Goal: Transaction & Acquisition: Purchase product/service

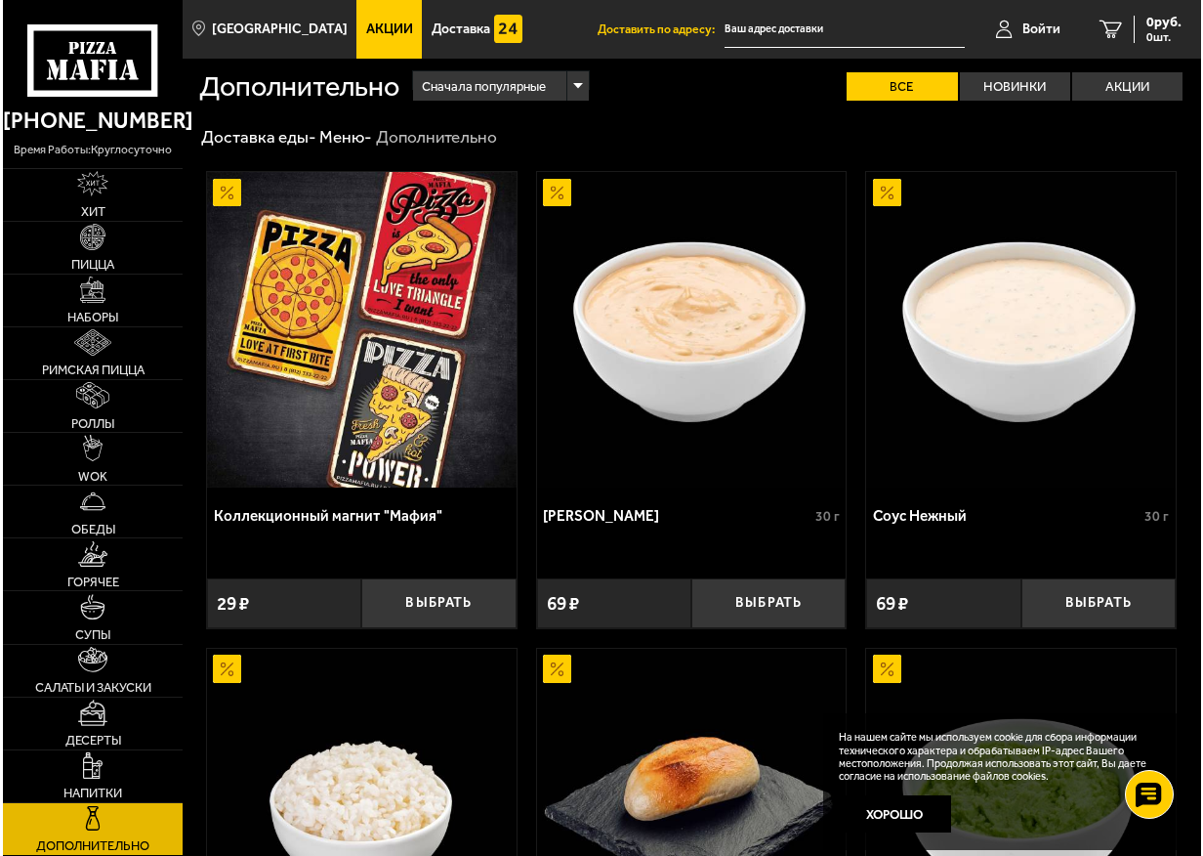
scroll to position [434, 0]
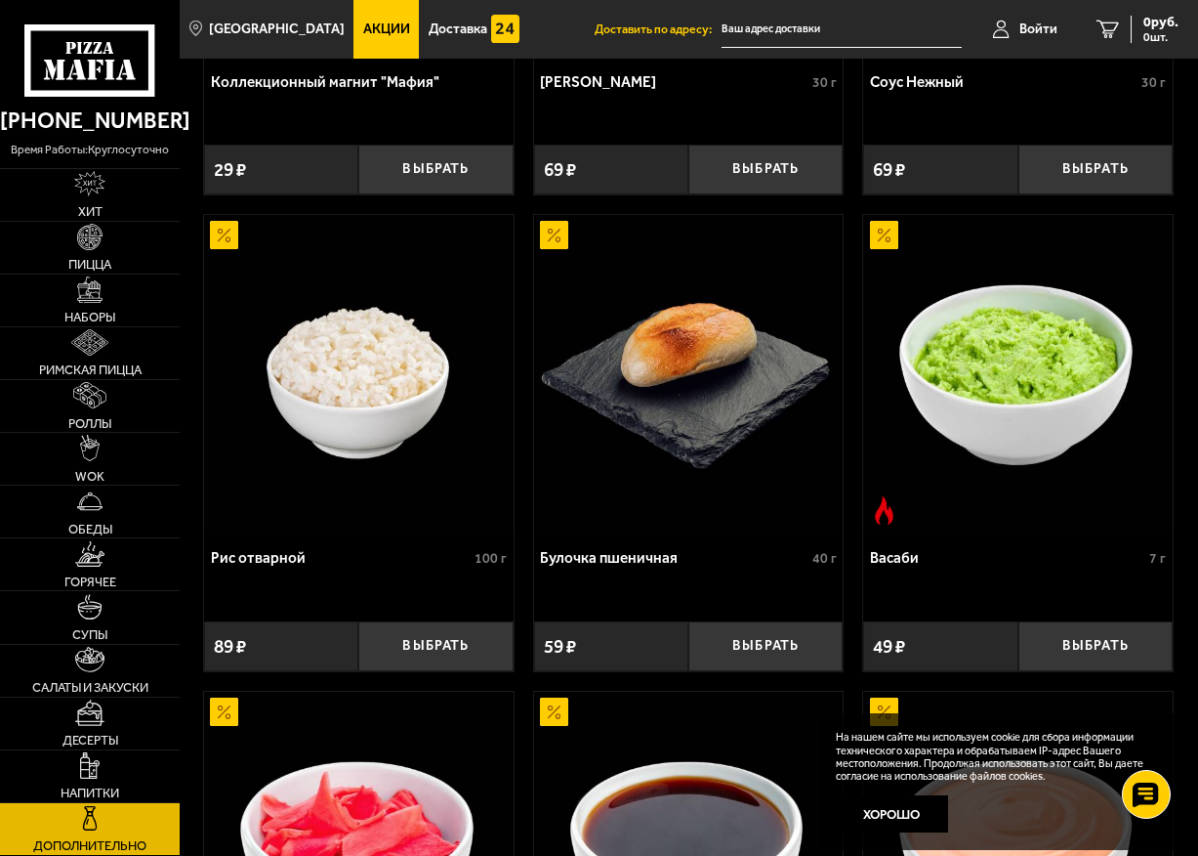
click at [429, 428] on img at bounding box center [359, 372] width 310 height 315
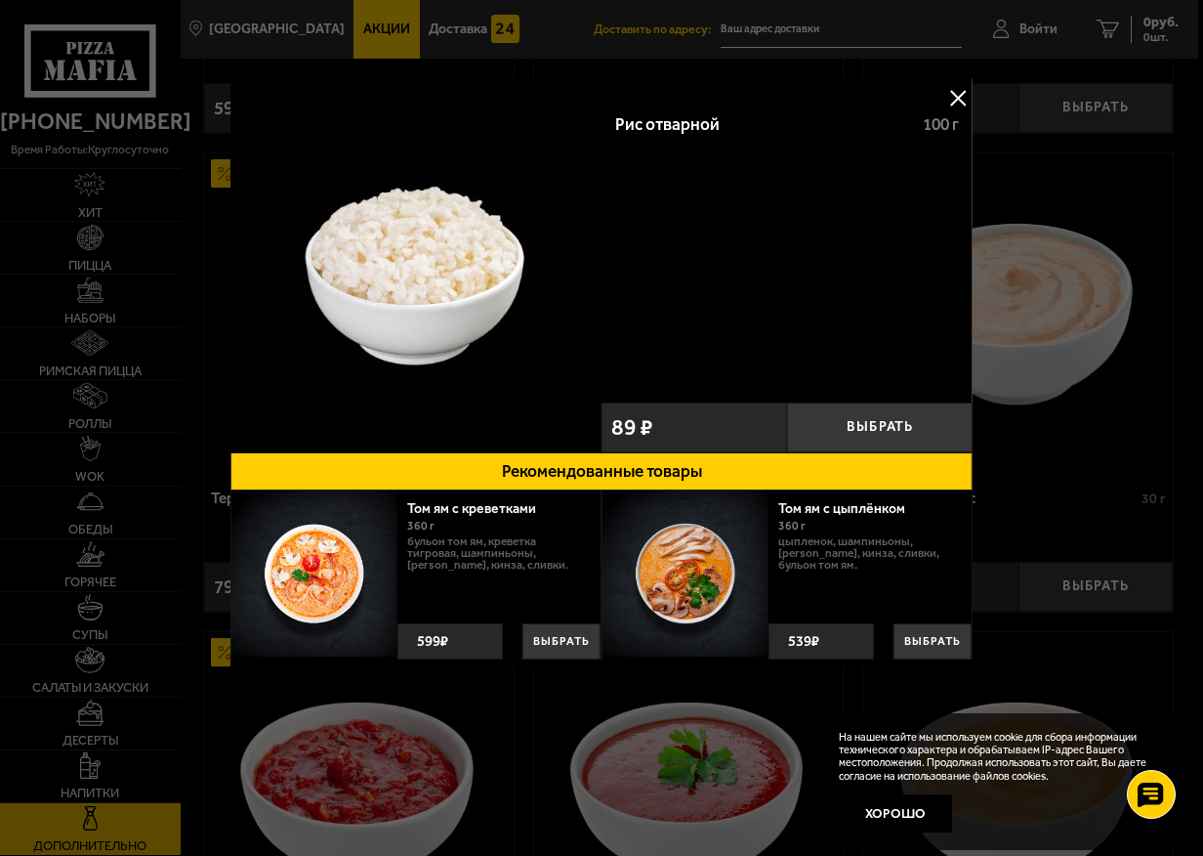
scroll to position [935, 0]
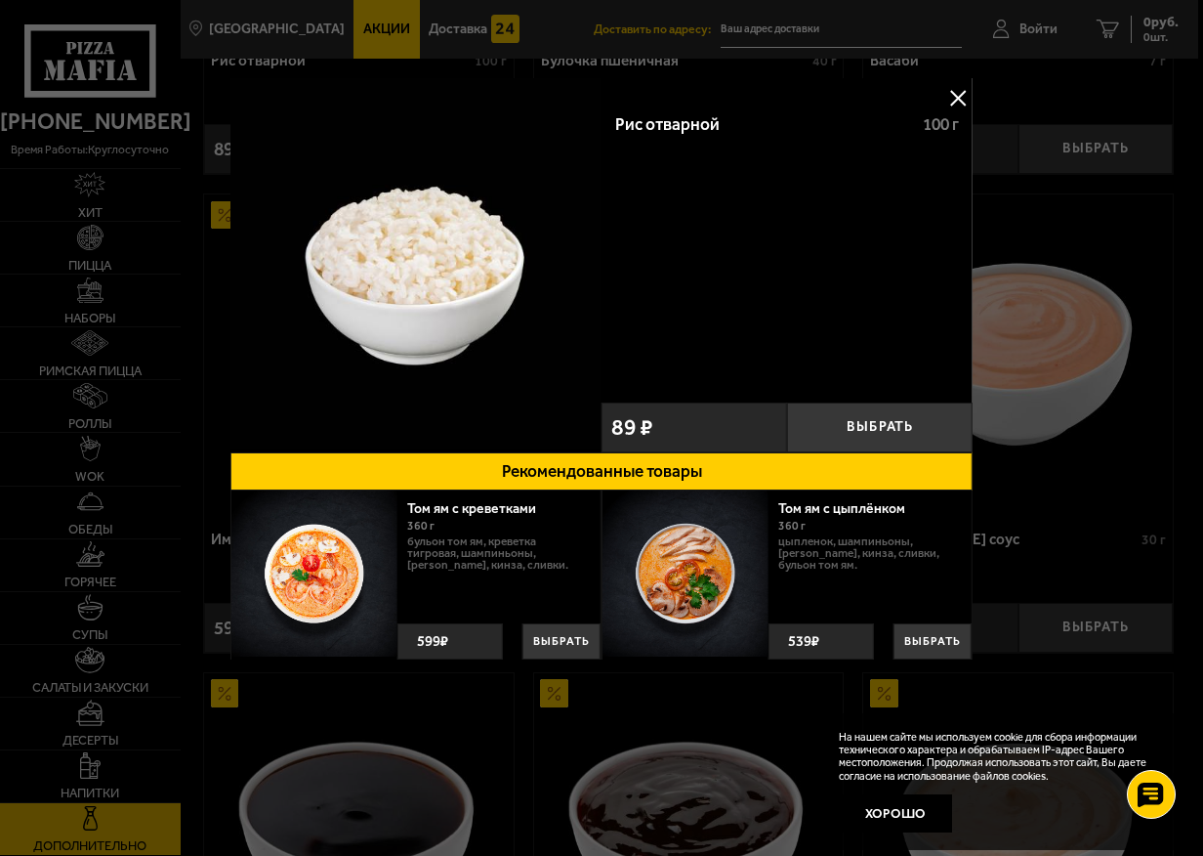
click at [533, 464] on button "Рекомендованные товары" at bounding box center [601, 471] width 742 height 38
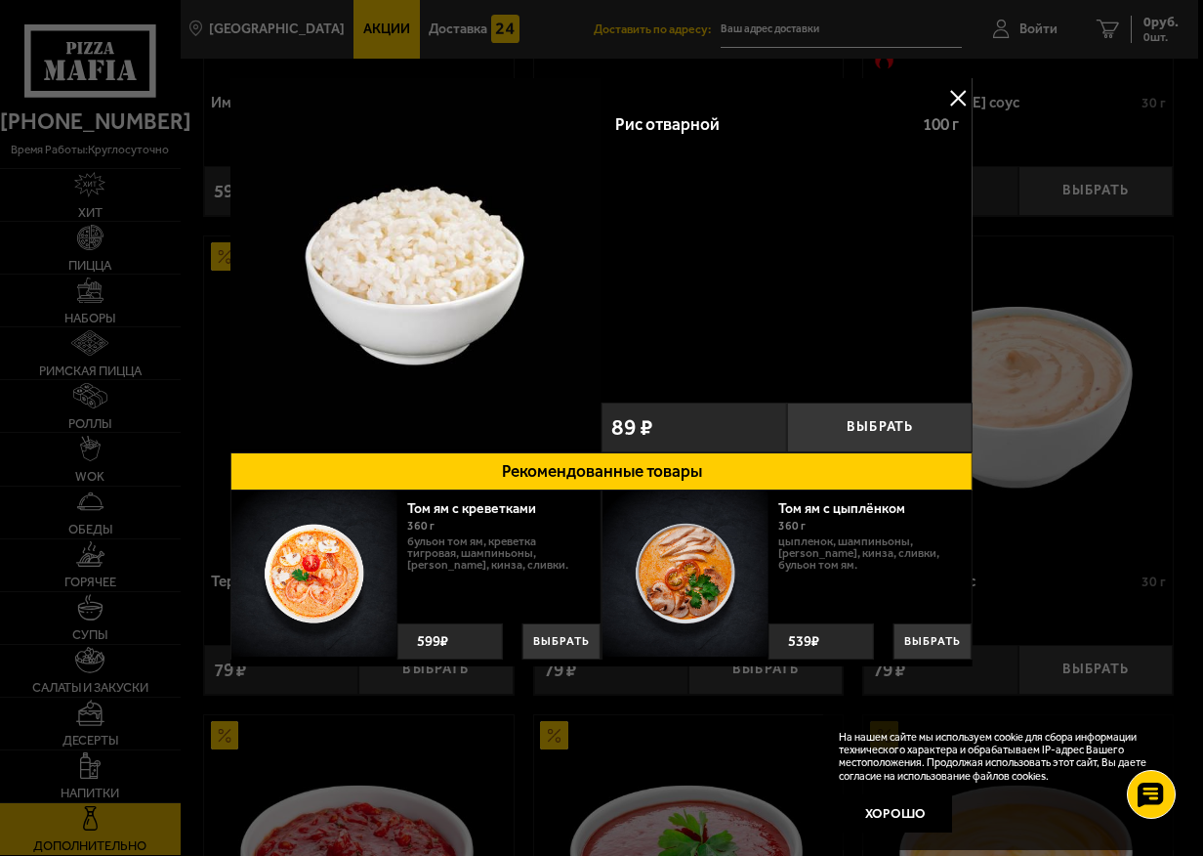
scroll to position [1901, 0]
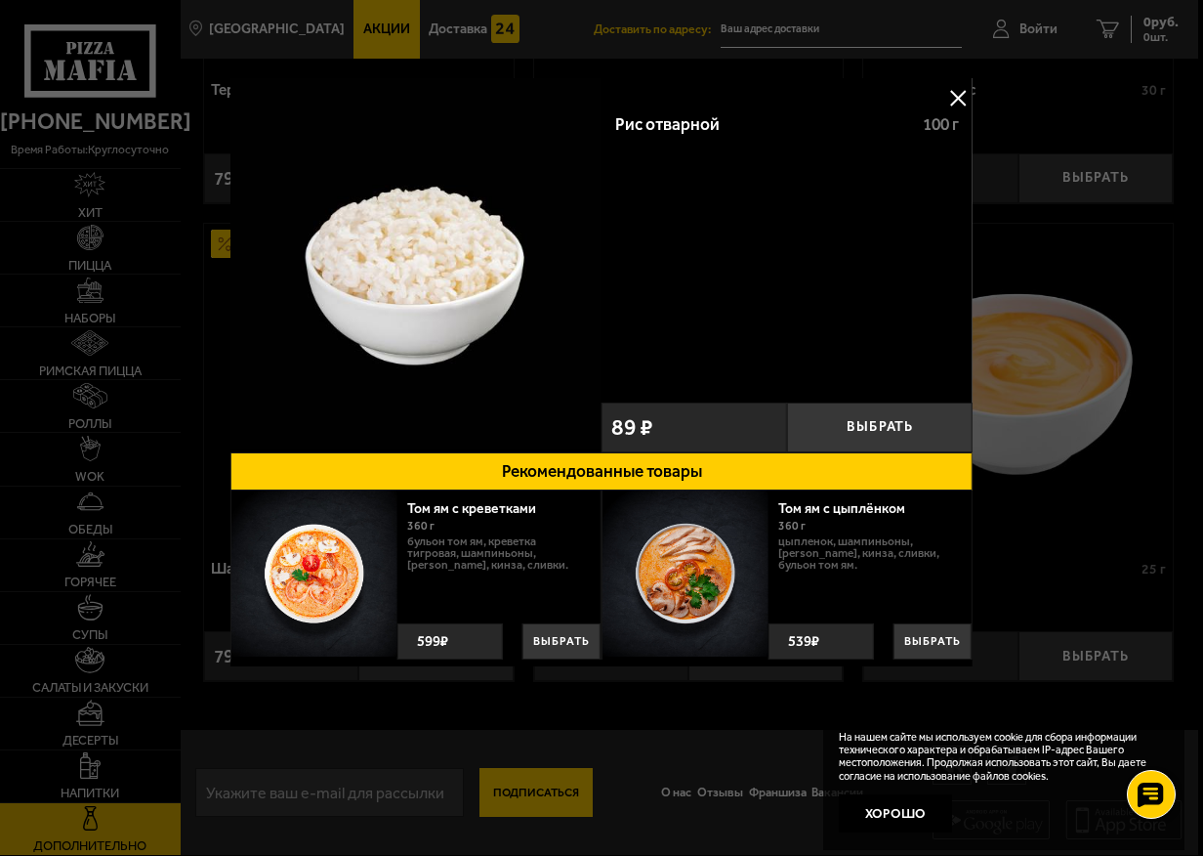
click at [676, 770] on div at bounding box center [601, 428] width 1203 height 856
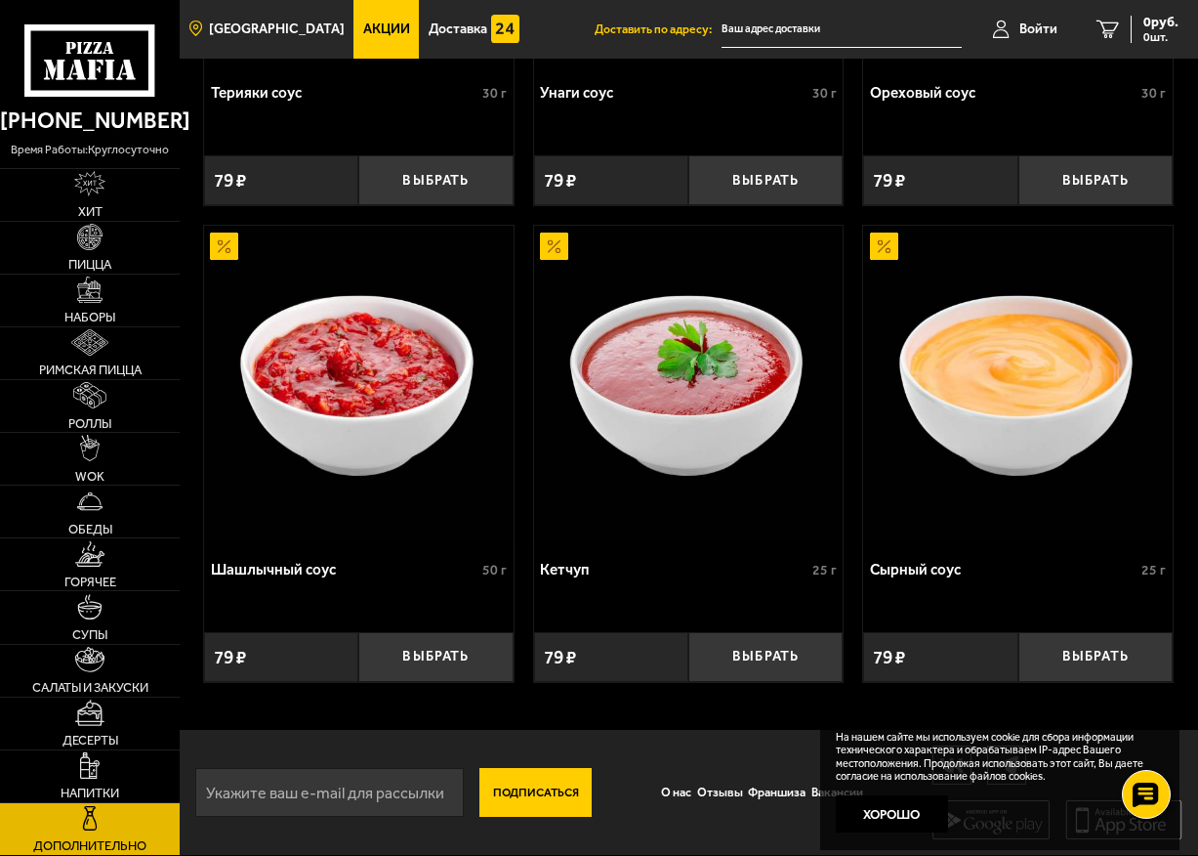
click at [295, 27] on span "[GEOGRAPHIC_DATA]" at bounding box center [277, 29] width 136 height 14
